Goal: Transaction & Acquisition: Obtain resource

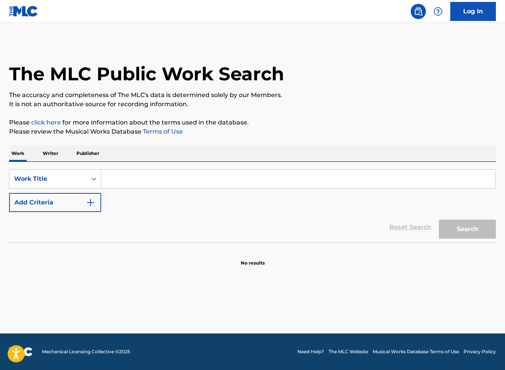
click at [468, 12] on link "Log In" at bounding box center [473, 11] width 46 height 19
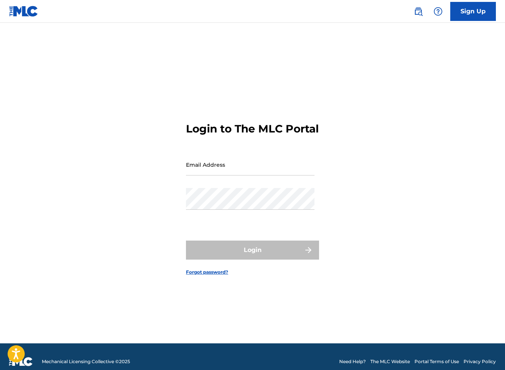
click at [236, 175] on input "Email Address" at bounding box center [250, 165] width 128 height 22
type input "[EMAIL_ADDRESS][DOMAIN_NAME]"
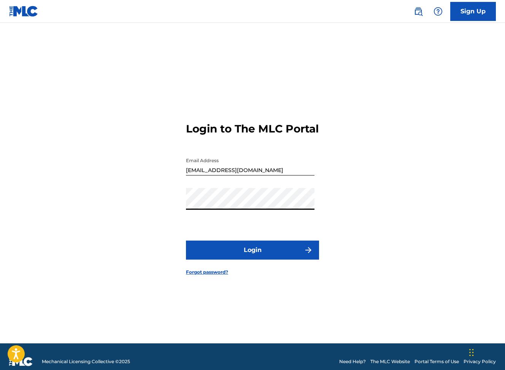
click at [186, 240] on button "Login" at bounding box center [252, 249] width 133 height 19
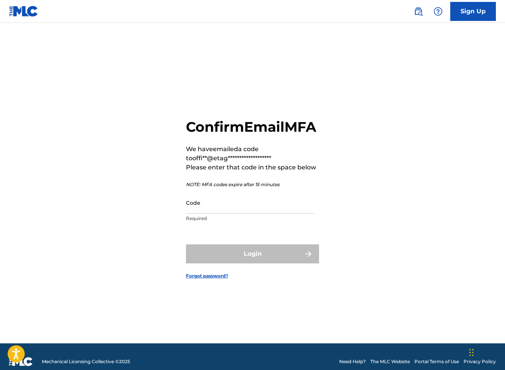
click at [243, 213] on input "Code" at bounding box center [250, 203] width 128 height 22
paste input "wfs6-jnki-tiha-bnik"
drag, startPoint x: 245, startPoint y: 219, endPoint x: 179, endPoint y: 213, distance: 66.1
click at [179, 213] on div "**********" at bounding box center [252, 192] width 505 height 301
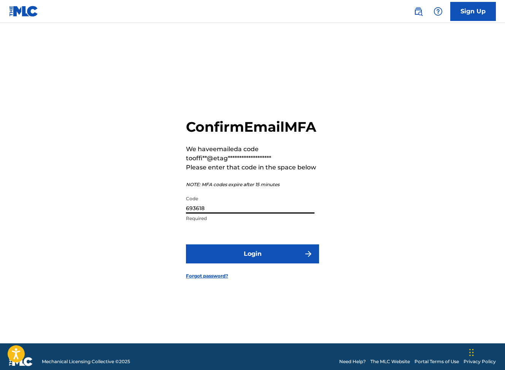
type input "693618"
click at [186, 244] on button "Login" at bounding box center [252, 253] width 133 height 19
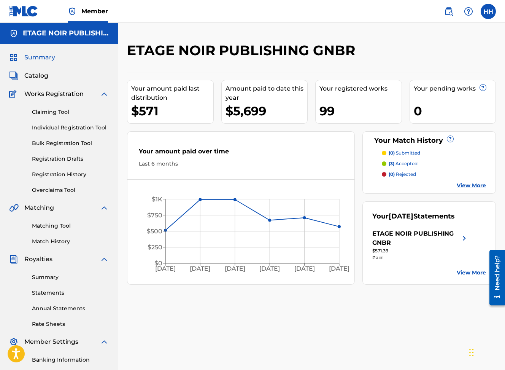
click at [51, 292] on link "Statements" at bounding box center [70, 293] width 77 height 8
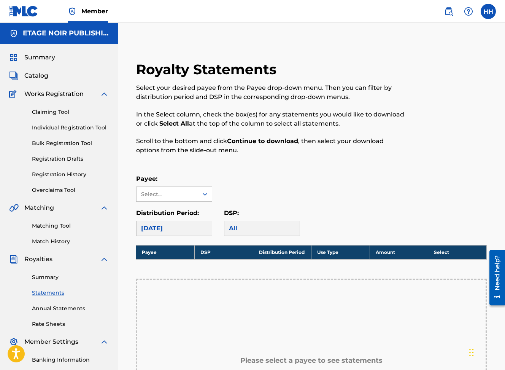
click at [189, 229] on div "[DATE]" at bounding box center [174, 227] width 76 height 15
click at [194, 192] on div "Select..." at bounding box center [167, 194] width 62 height 14
click at [183, 217] on div "ETAGE NOIR PUBLISHING GNBR" at bounding box center [173, 215] width 75 height 28
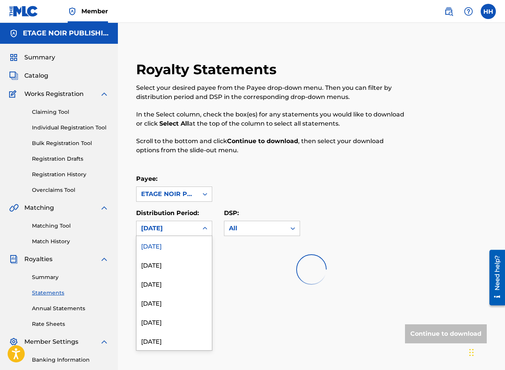
click at [198, 227] on div "[DATE]" at bounding box center [167, 228] width 62 height 14
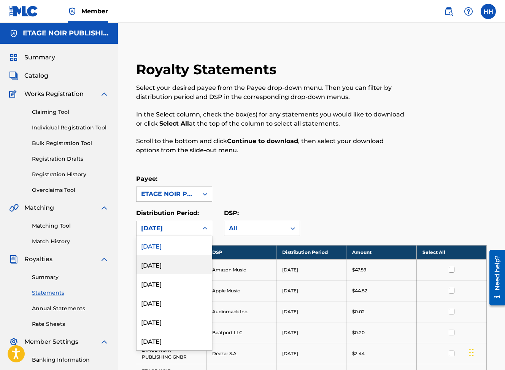
click at [178, 262] on div "[DATE]" at bounding box center [173, 264] width 75 height 19
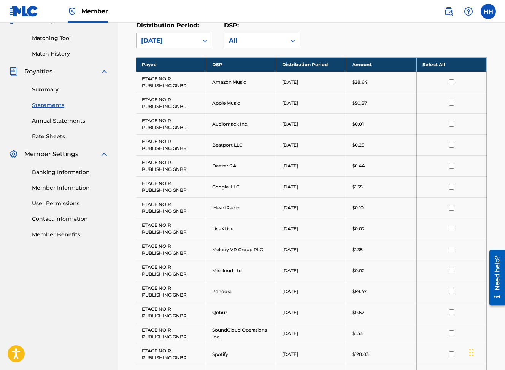
scroll to position [201, 0]
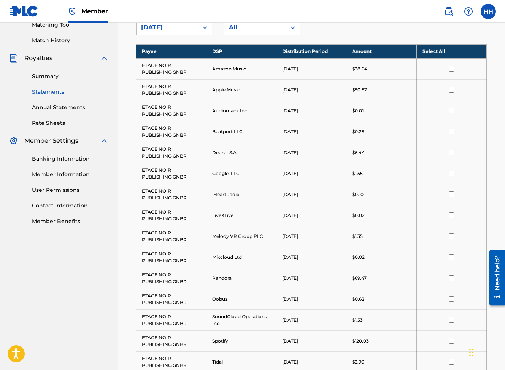
click at [47, 75] on link "Summary" at bounding box center [70, 76] width 77 height 8
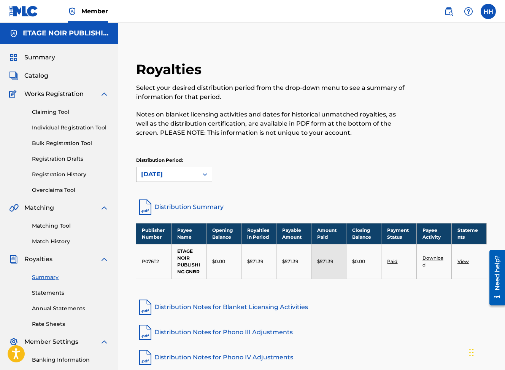
click at [198, 176] on div at bounding box center [205, 174] width 14 height 14
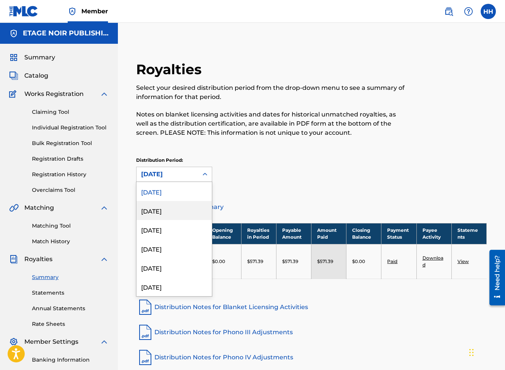
click at [168, 211] on div "[DATE]" at bounding box center [173, 210] width 75 height 19
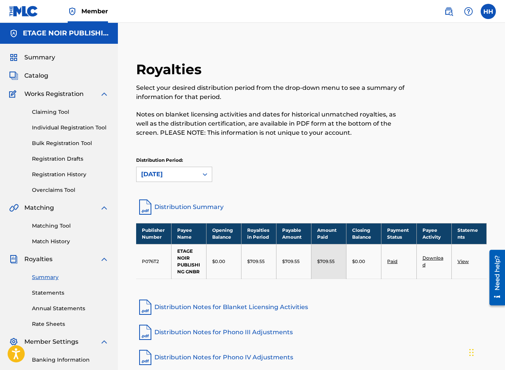
click at [434, 259] on link "Download" at bounding box center [432, 261] width 21 height 13
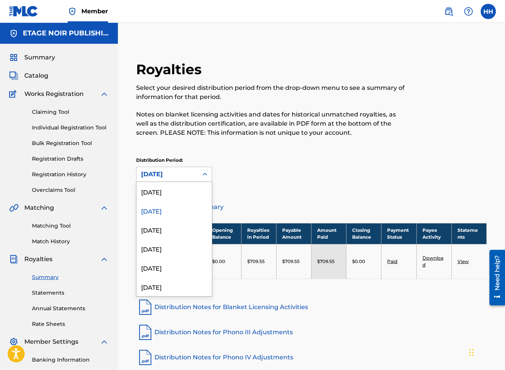
click at [205, 176] on icon at bounding box center [205, 174] width 8 height 8
click at [172, 229] on div "[DATE]" at bounding box center [173, 229] width 75 height 19
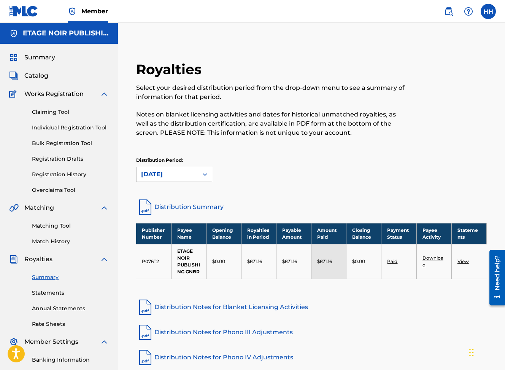
click at [432, 257] on link "Download" at bounding box center [432, 261] width 21 height 13
click at [487, 13] on label at bounding box center [488, 11] width 15 height 15
click at [488, 11] on input "HH [PERSON_NAME] [EMAIL_ADDRESS][DOMAIN_NAME] Notification Preferences Profile …" at bounding box center [488, 11] width 0 height 0
click at [411, 106] on p "Log out" at bounding box center [415, 107] width 18 height 7
click at [488, 11] on input "HH [PERSON_NAME] [EMAIL_ADDRESS][DOMAIN_NAME] Notification Preferences Profile …" at bounding box center [488, 11] width 0 height 0
